Goal: Information Seeking & Learning: Learn about a topic

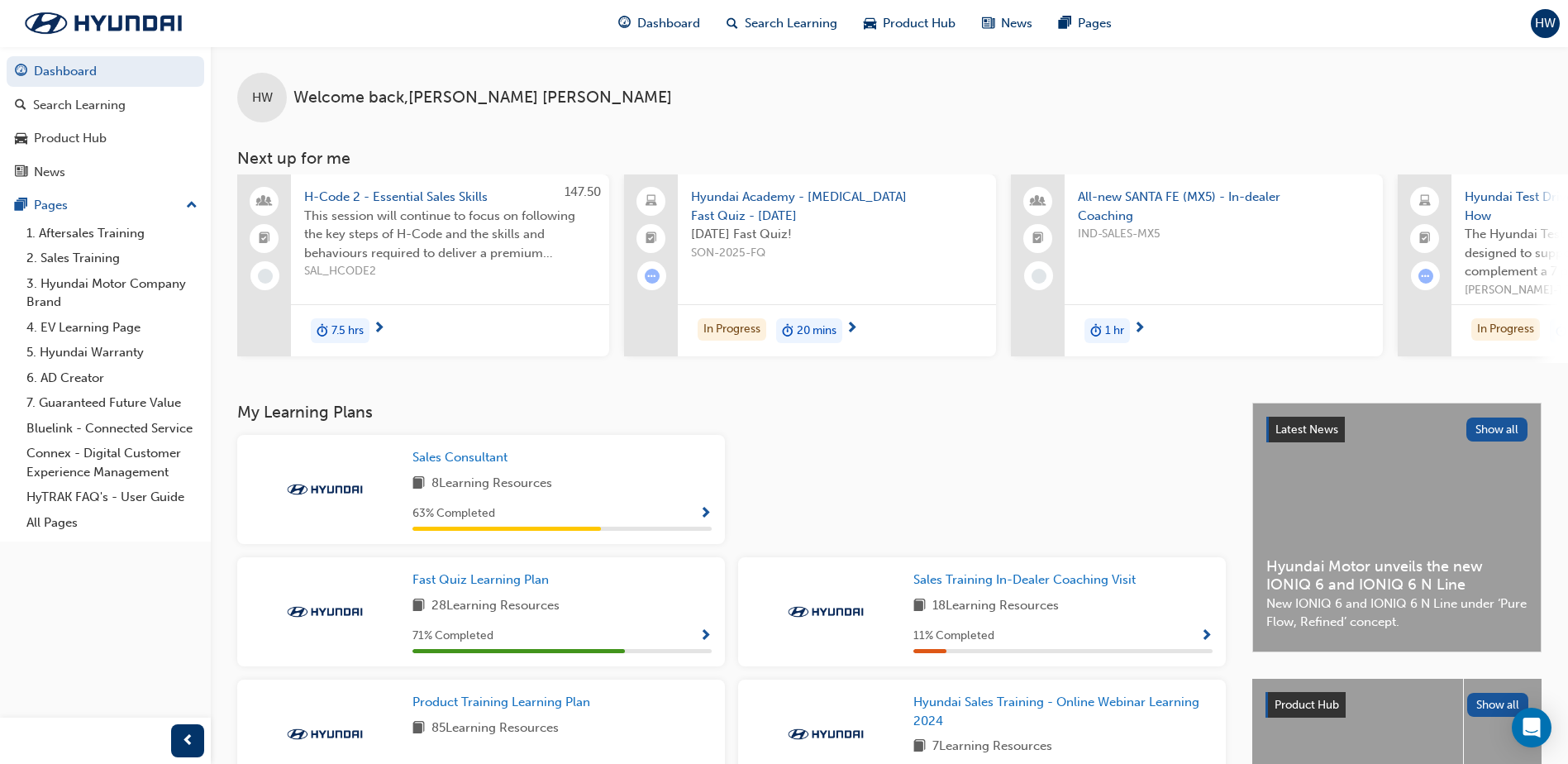
scroll to position [373, 0]
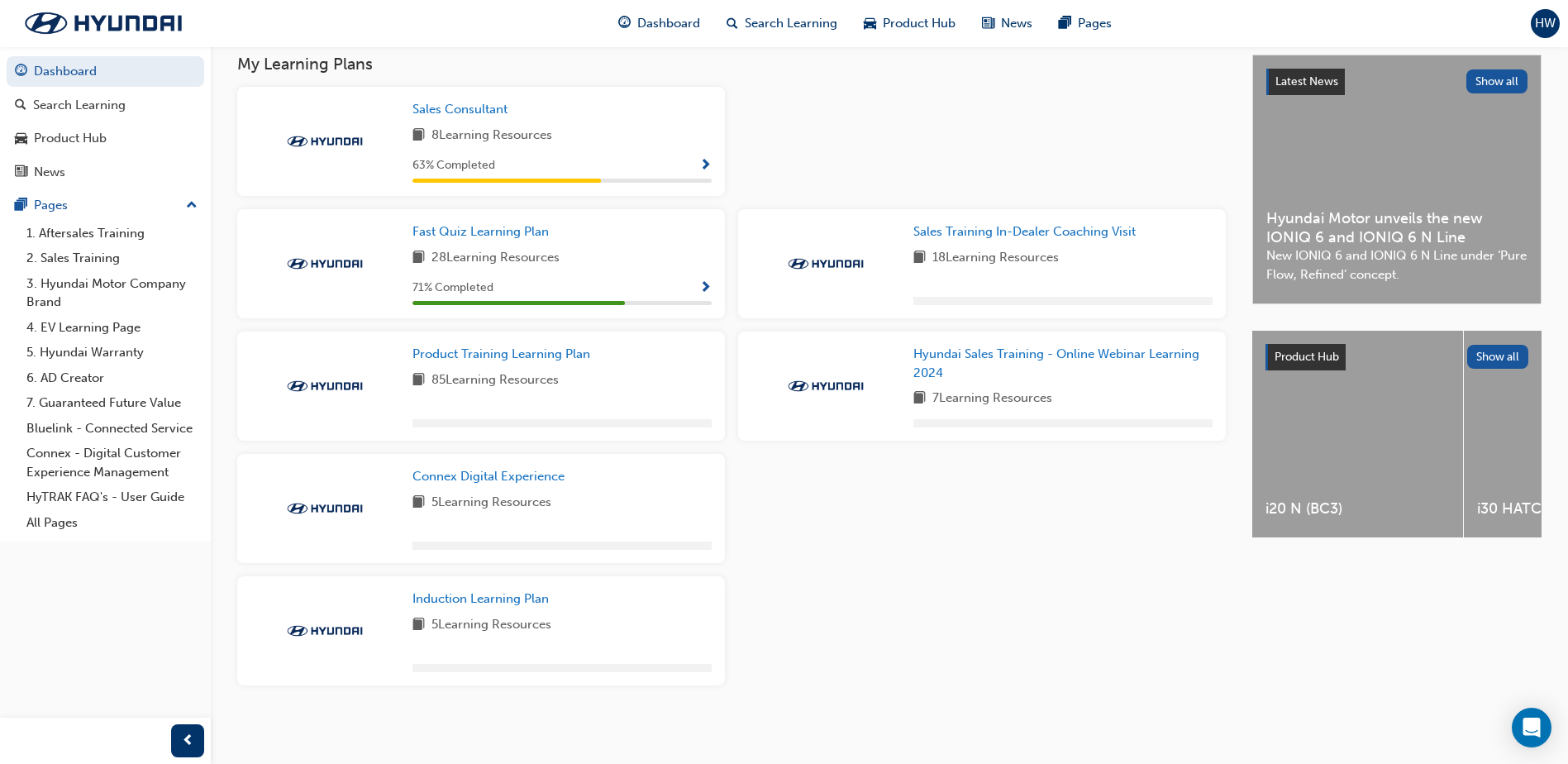
scroll to position [310, 0]
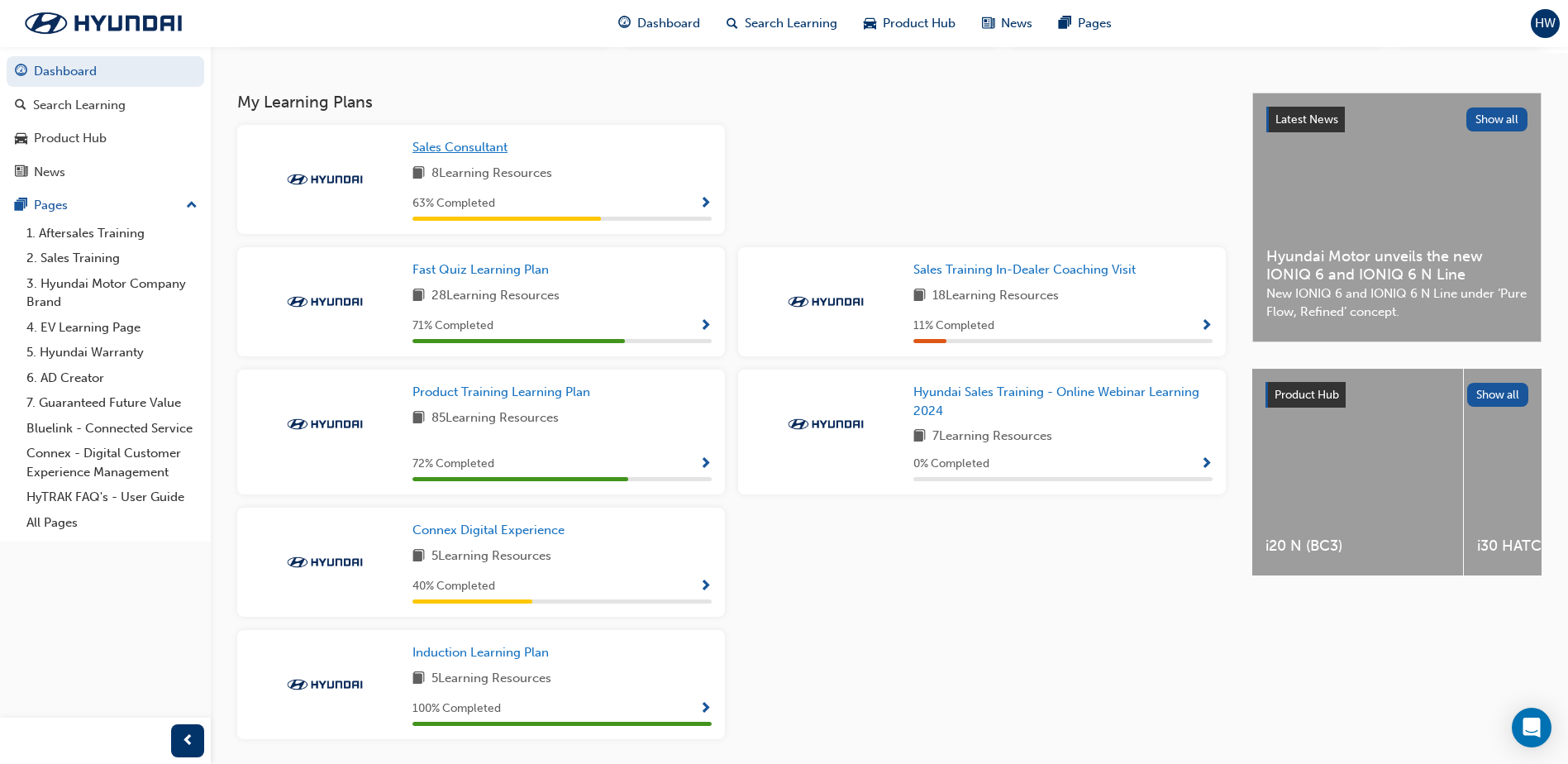
click at [487, 155] on span "Sales Consultant" at bounding box center [460, 147] width 95 height 15
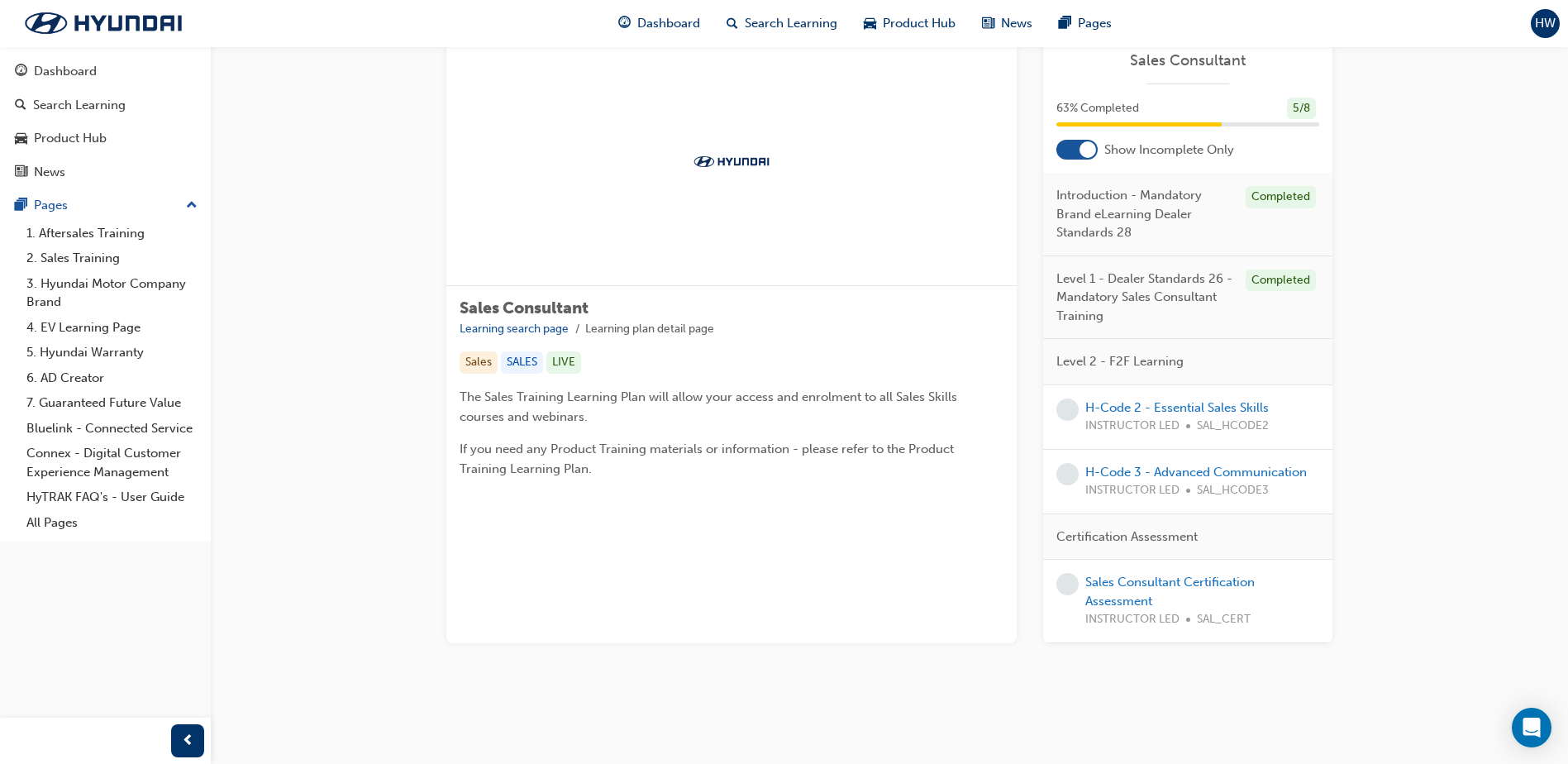
scroll to position [165, 0]
click at [1200, 400] on link "H-Code 2 - Essential Sales Skills" at bounding box center [1177, 408] width 183 height 15
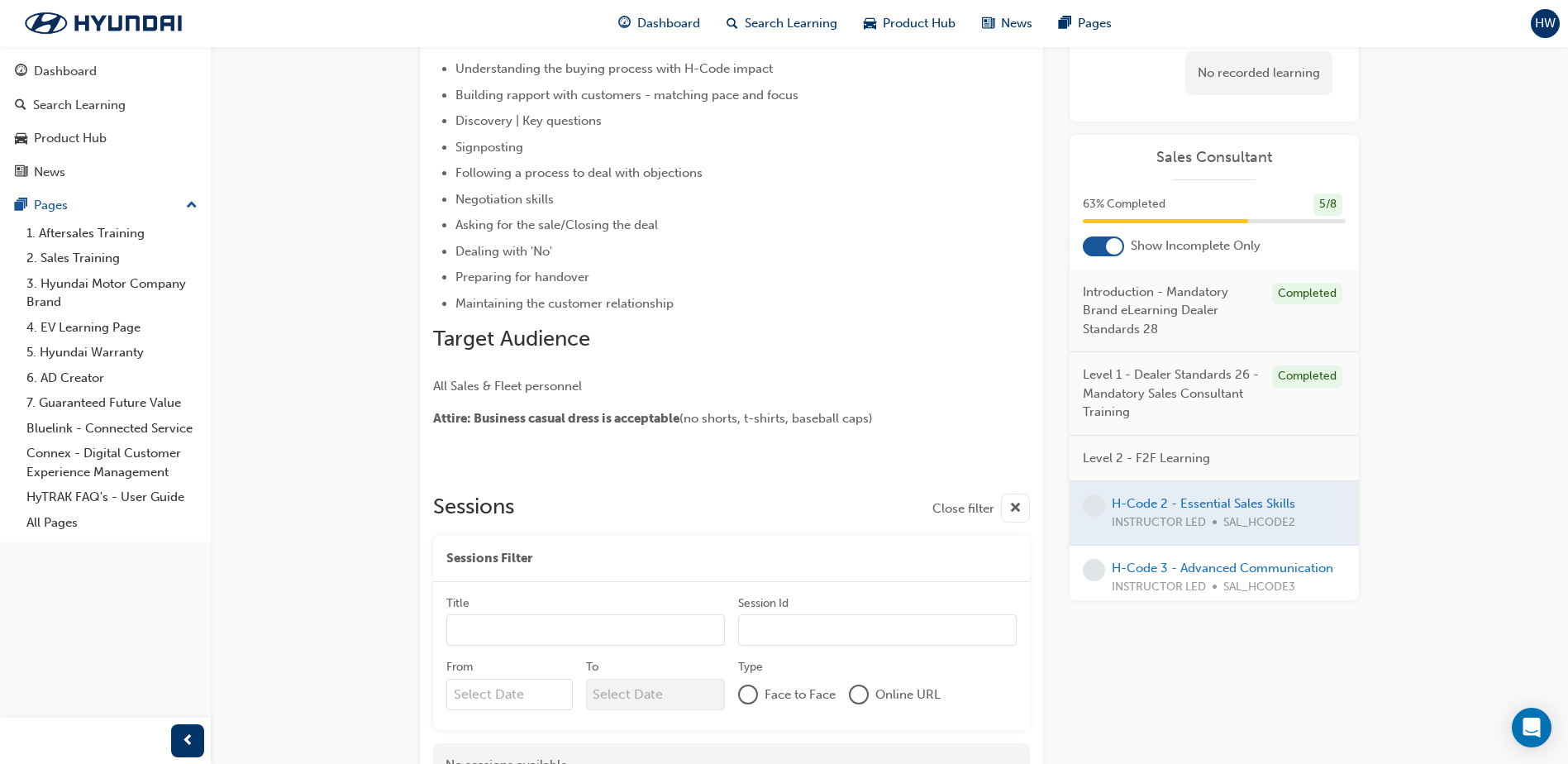
scroll to position [331, 0]
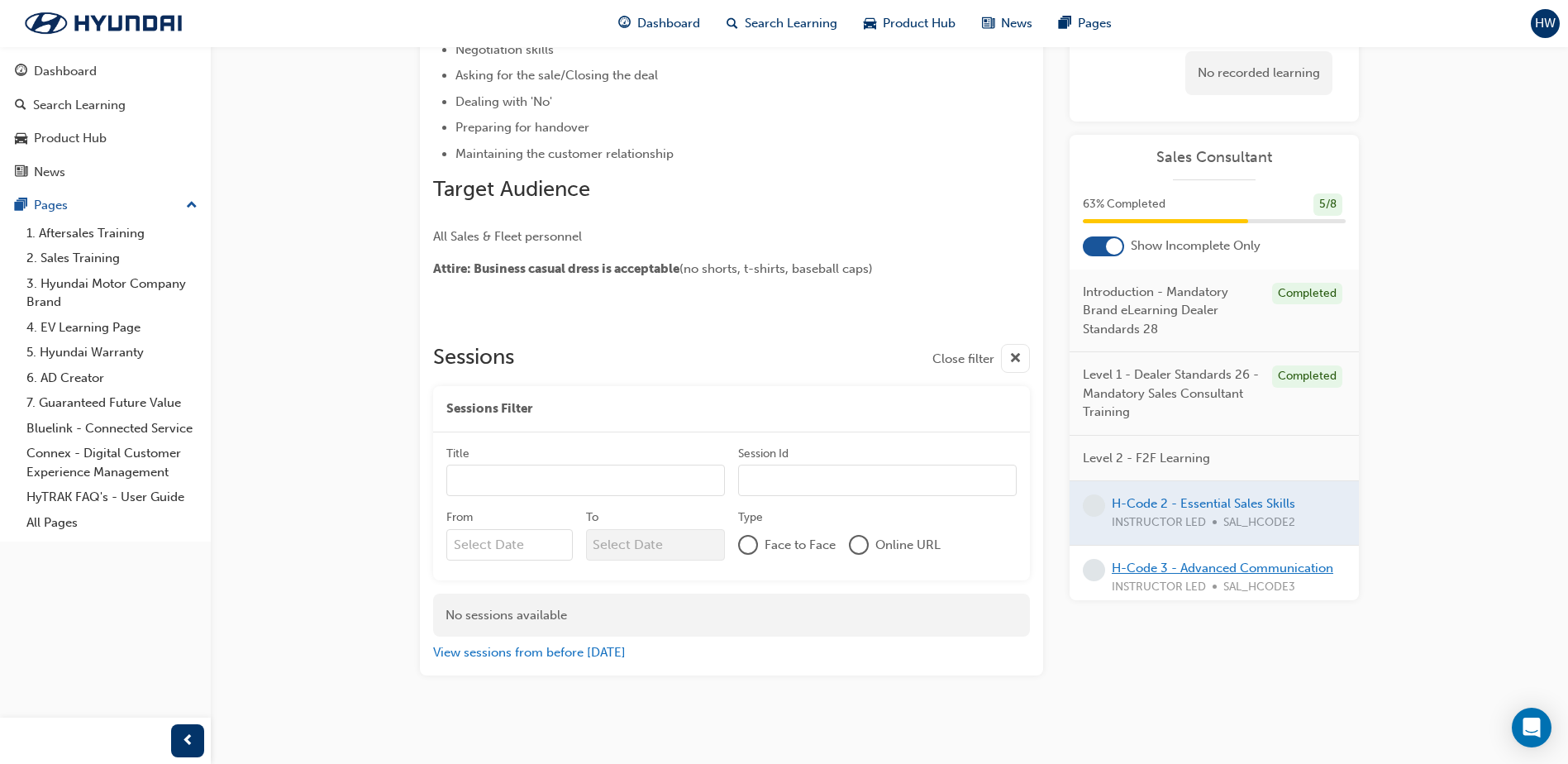
click at [1196, 571] on link "H-Code 3 - Advanced Communication" at bounding box center [1222, 568] width 221 height 15
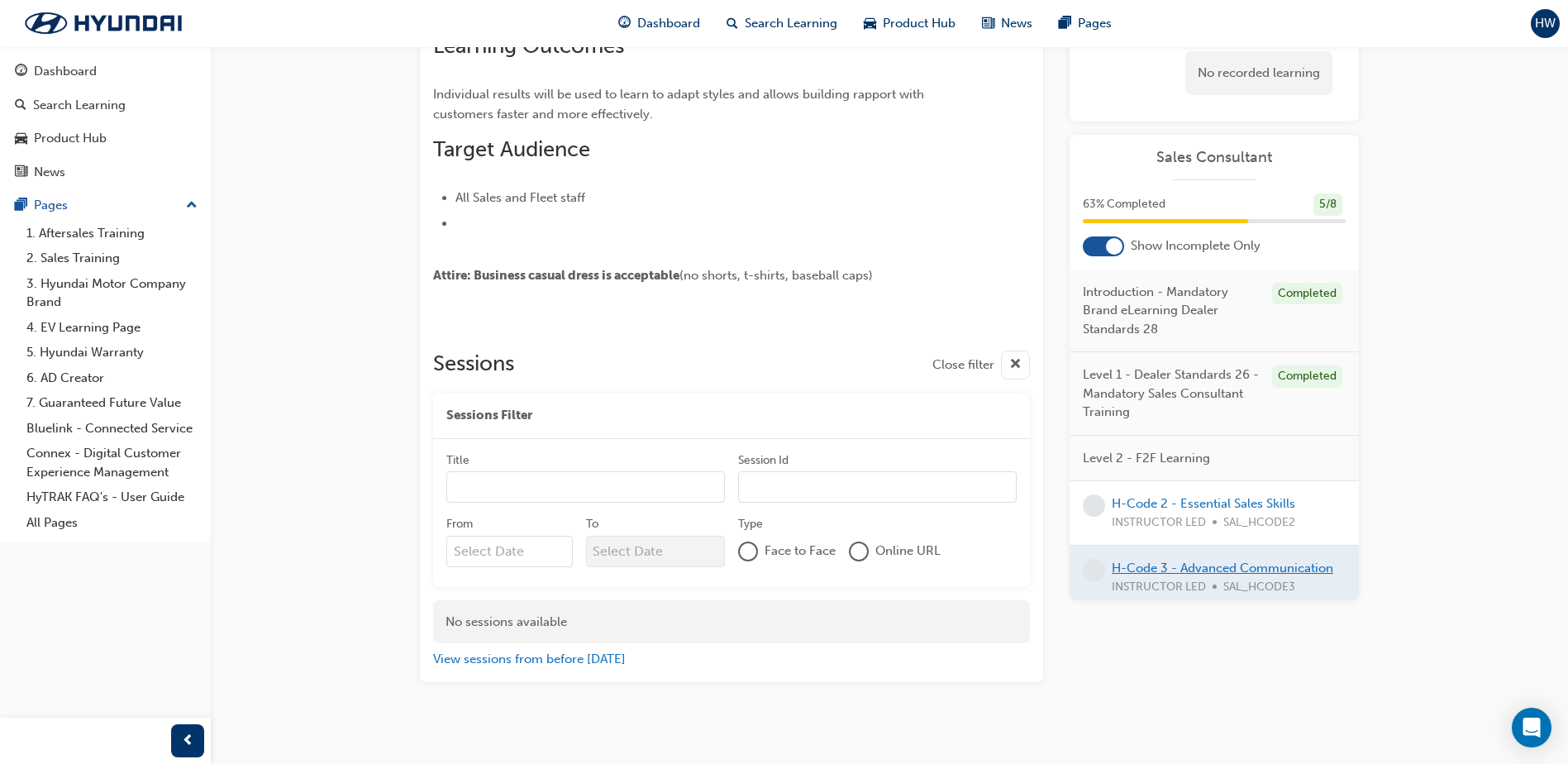
scroll to position [518, 0]
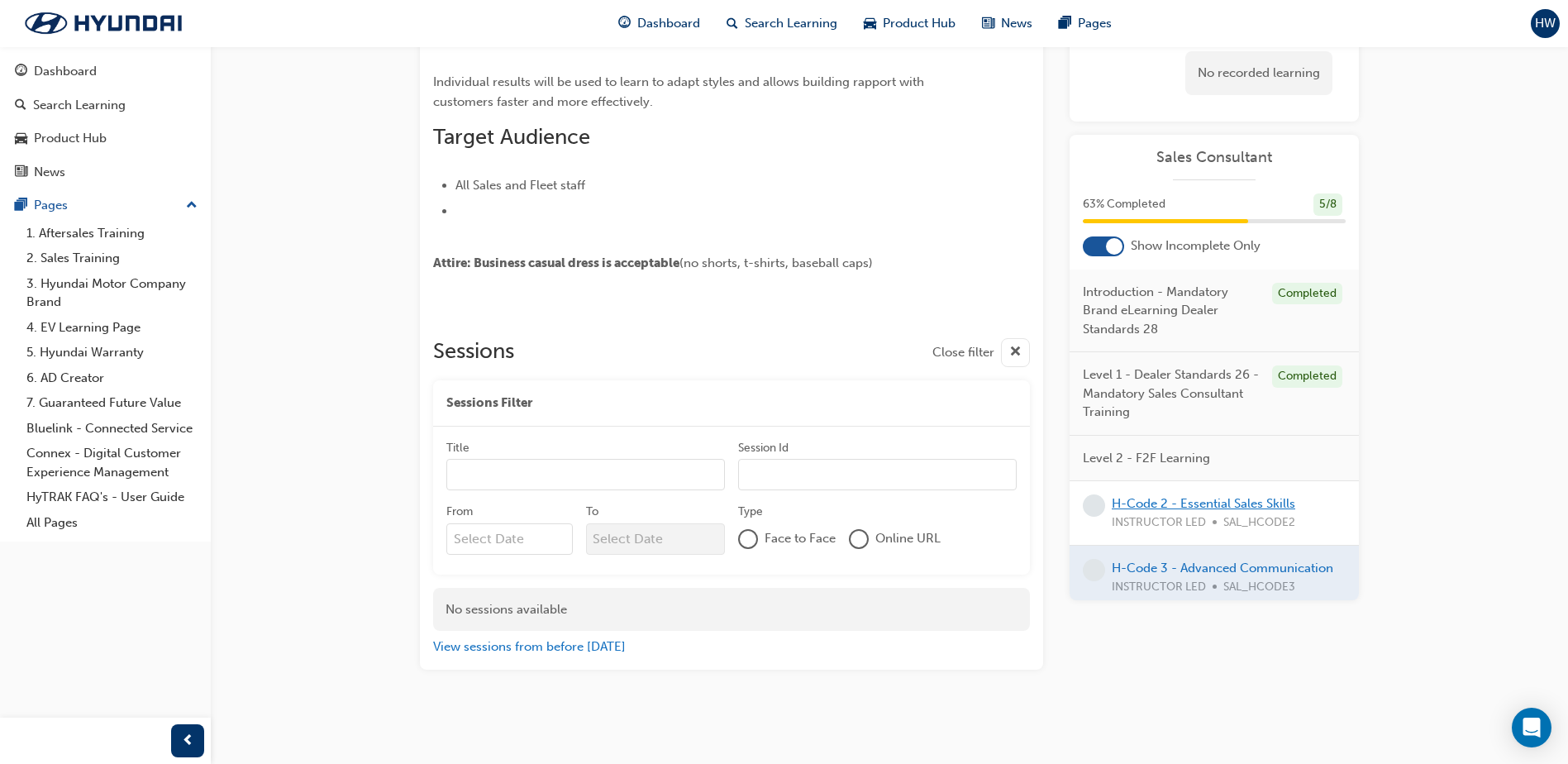
click at [1206, 500] on link "H-Code 2 - Essential Sales Skills" at bounding box center [1203, 504] width 183 height 15
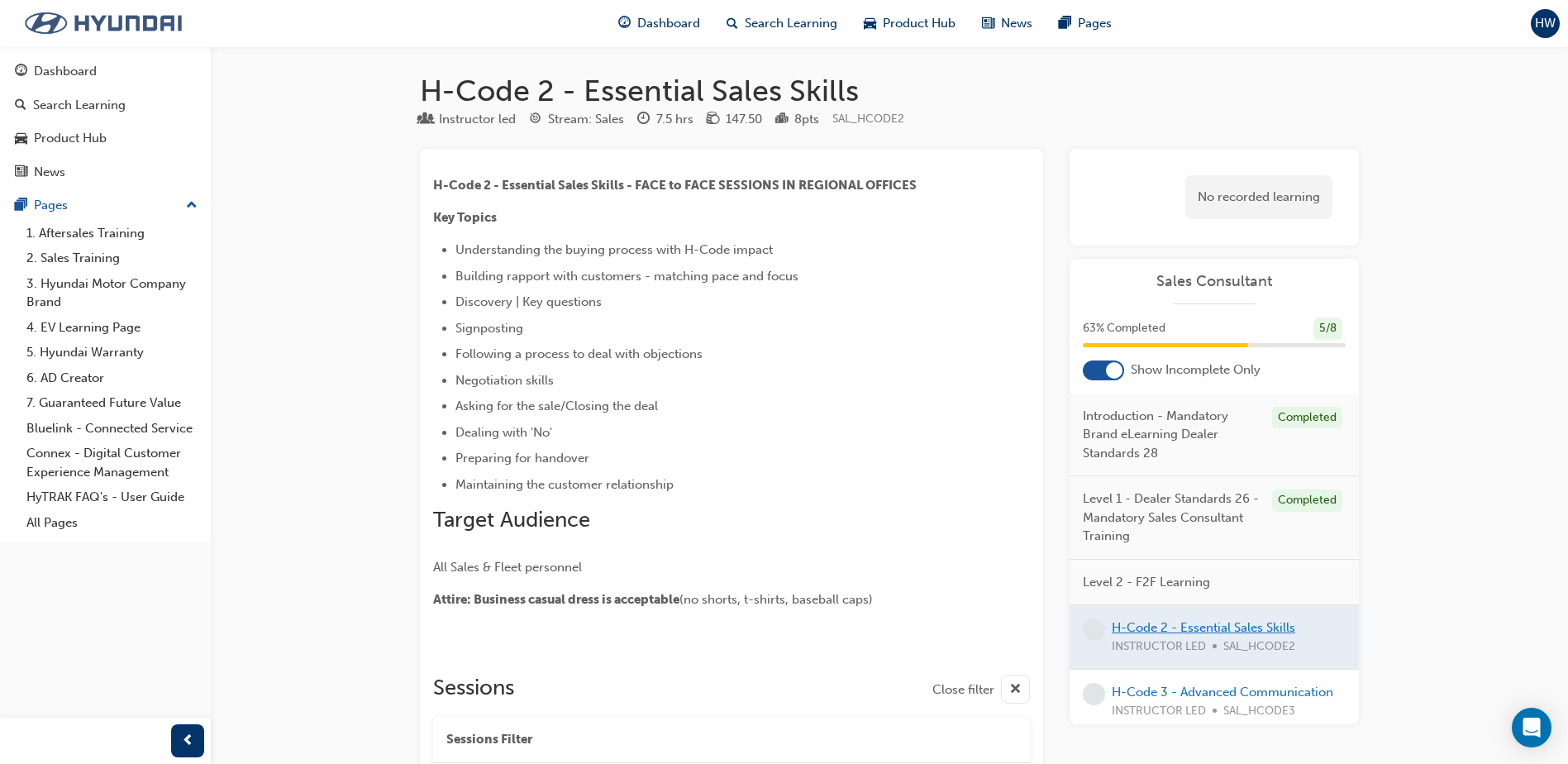
scroll to position [518, 0]
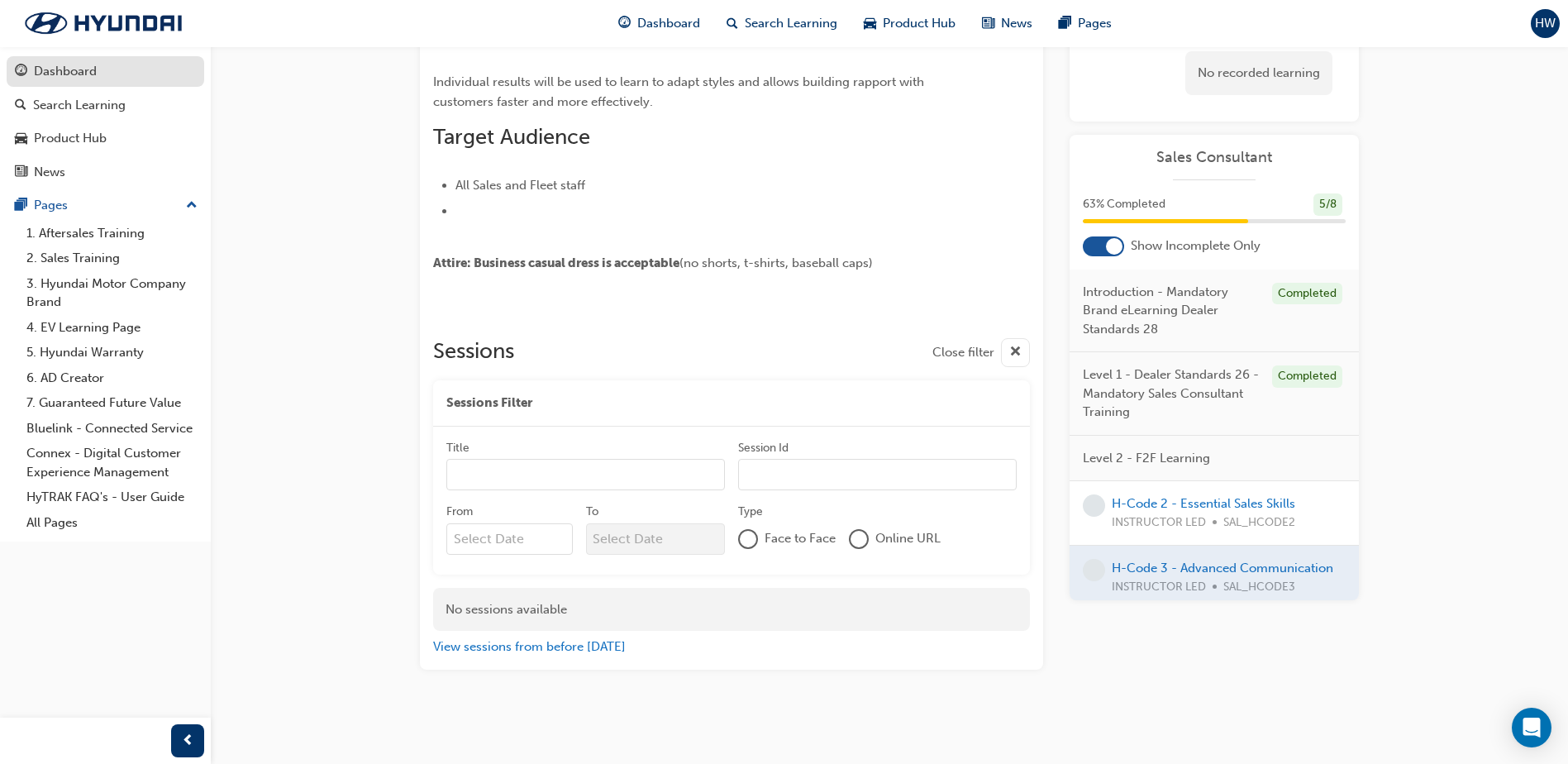
click at [86, 76] on div "Dashboard" at bounding box center [66, 71] width 63 height 19
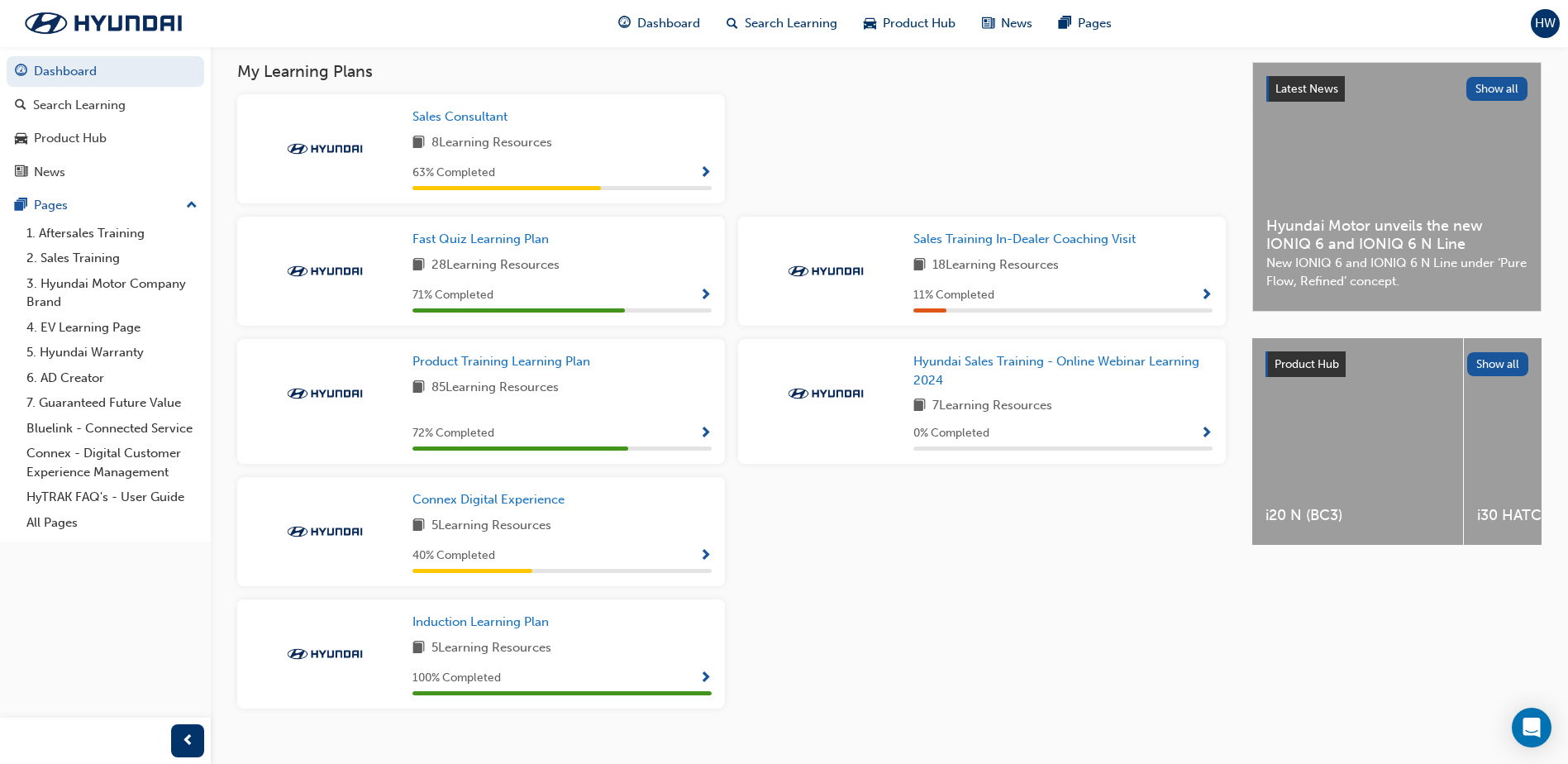
scroll to position [373, 0]
